Goal: Communication & Community: Answer question/provide support

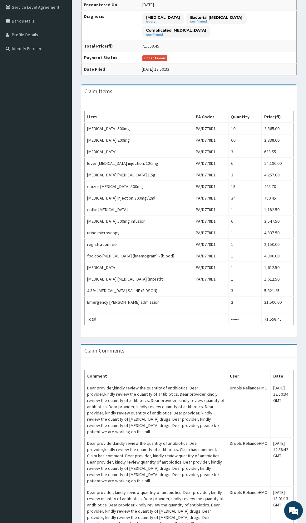
scroll to position [236, 0]
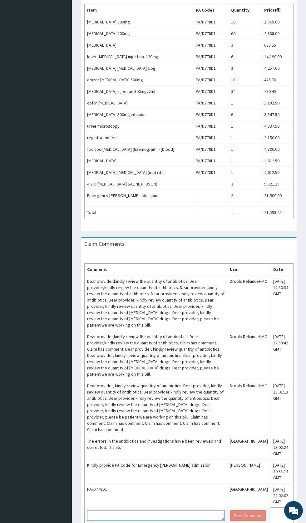
click at [151, 521] on textarea at bounding box center [156, 515] width 138 height 11
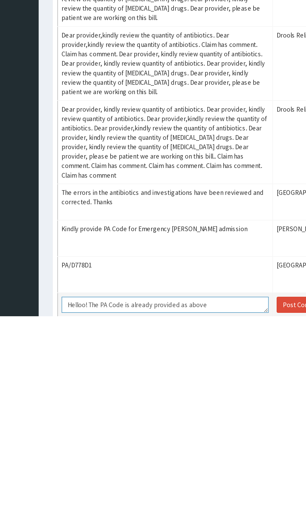
click at [161, 521] on textarea "Helloo! The PA Code is already provided as above" at bounding box center [156, 515] width 138 height 11
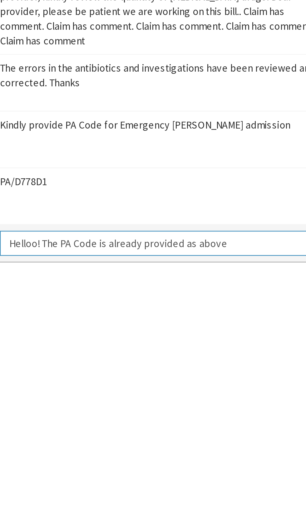
click at [188, 515] on textarea "Helloo! The PA Code is already provided as above" at bounding box center [156, 509] width 138 height 11
click at [100, 515] on textarea "Helloo! The PA Code is already provided as above." at bounding box center [156, 509] width 138 height 11
click at [187, 515] on textarea "Hello! The PA Code is already provided as above." at bounding box center [156, 509] width 138 height 11
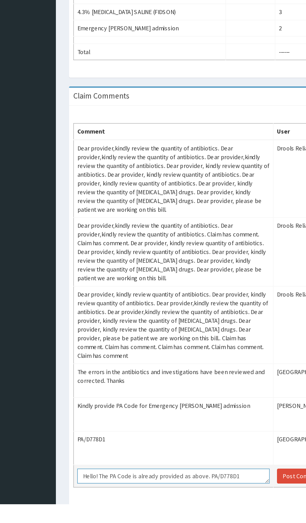
scroll to position [236, 0]
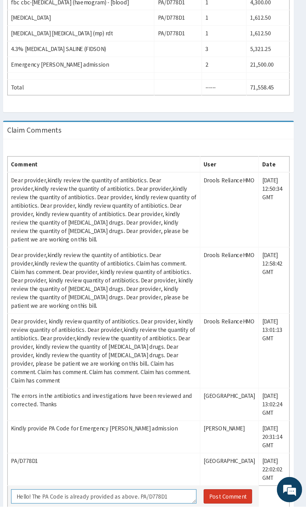
type textarea "Hello! The PA Code is already provided as above. PA/D778D1"
click at [249, 521] on button "Post Comment" at bounding box center [248, 515] width 36 height 11
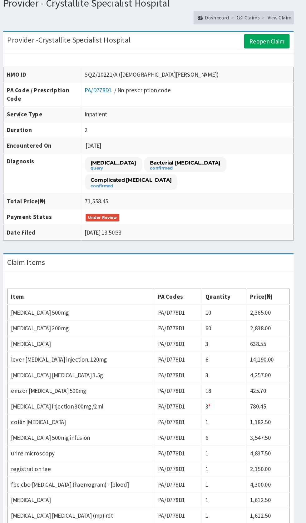
scroll to position [23, 0]
